Goal: Communication & Community: Answer question/provide support

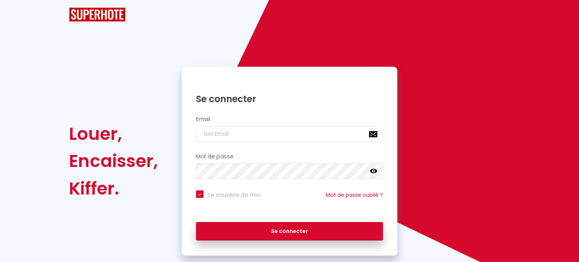
checkbox input "true"
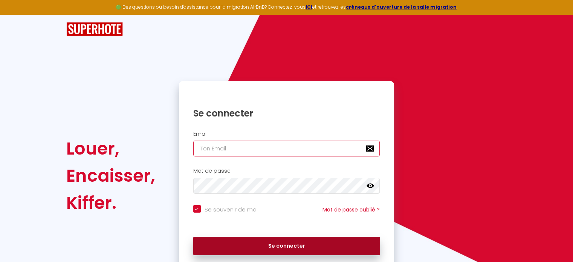
type input "[EMAIL_ADDRESS][DOMAIN_NAME]"
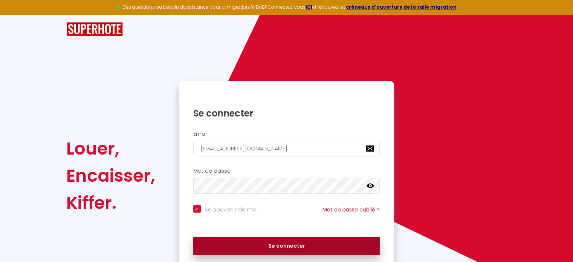
click at [254, 241] on button "Se connecter" at bounding box center [286, 246] width 187 height 19
checkbox input "true"
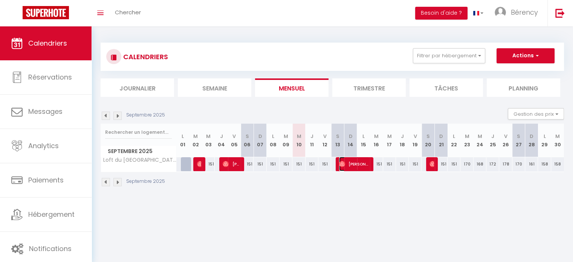
click at [347, 164] on span "[PERSON_NAME]" at bounding box center [354, 164] width 30 height 14
select select "OK"
select select "1"
select select "0"
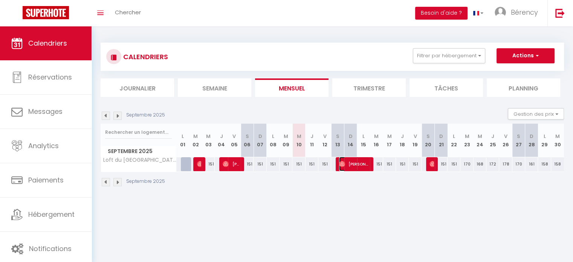
select select "1"
select select
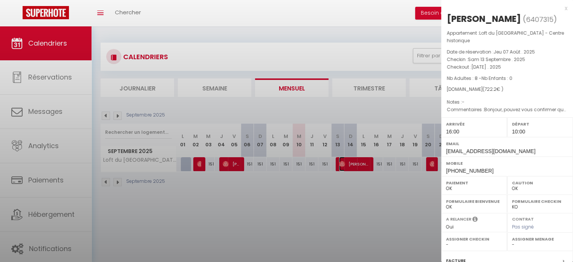
select select "43035"
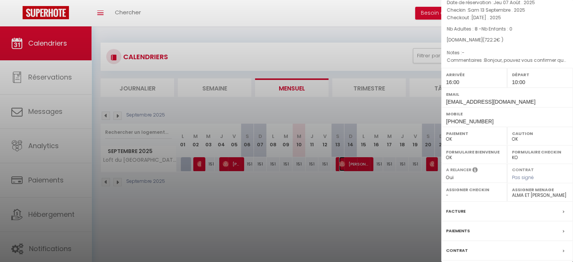
scroll to position [95, 0]
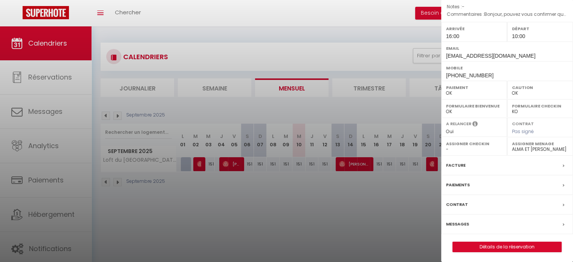
click at [462, 221] on label "Messages" at bounding box center [457, 224] width 23 height 8
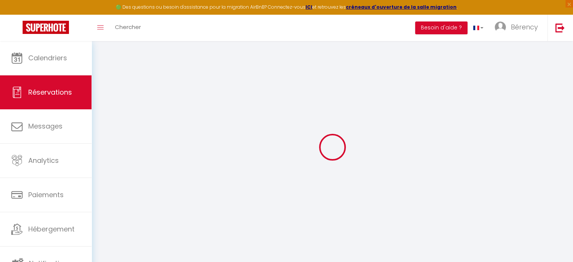
select select
checkbox input "false"
select select
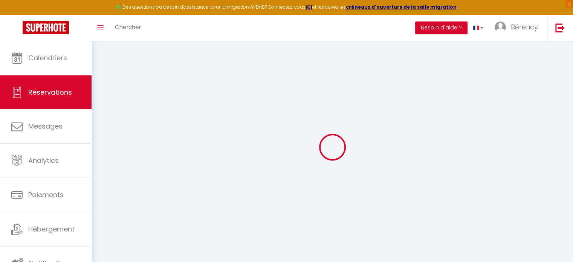
select select
checkbox input "false"
type textarea "Bonjour, pouvez vous confirmer que les serviettes de bain sont fournies svp ? P…"
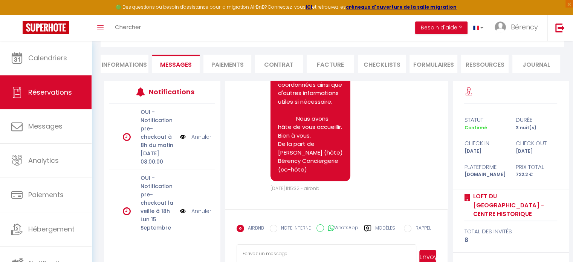
scroll to position [81, 0]
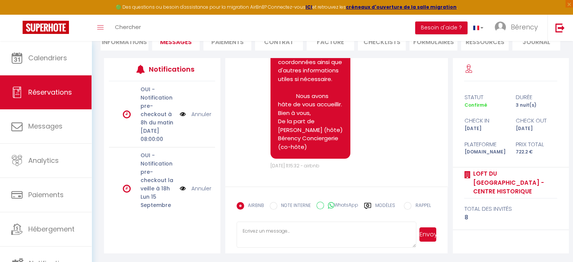
click at [272, 233] on textarea at bounding box center [327, 235] width 180 height 26
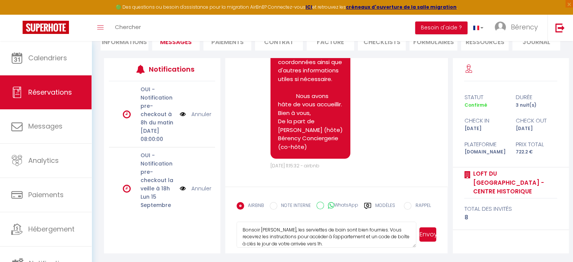
scroll to position [7, 0]
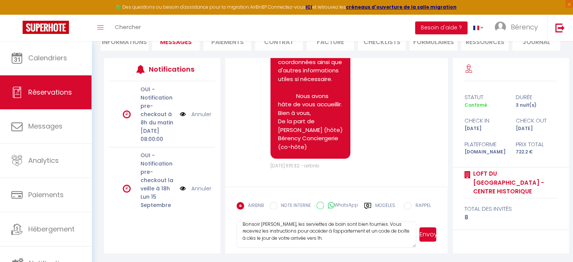
click at [300, 235] on textarea "Bonsoir [PERSON_NAME], les serviettes de bain sont bien fournies. Vous recevrez…" at bounding box center [327, 235] width 180 height 26
click at [397, 231] on textarea "Bonsoir [PERSON_NAME], les serviettes de bain sont bien fournies. Vous recevrez…" at bounding box center [327, 235] width 180 height 26
type textarea "Bonsoir [PERSON_NAME], les serviettes de bain sont bien fournies. Vous recevrez…"
click at [429, 233] on button "Envoyer" at bounding box center [428, 234] width 17 height 14
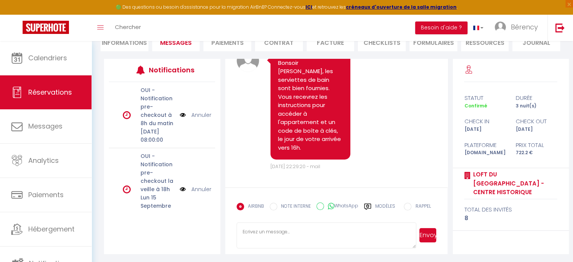
scroll to position [280, 0]
